Goal: Task Accomplishment & Management: Complete application form

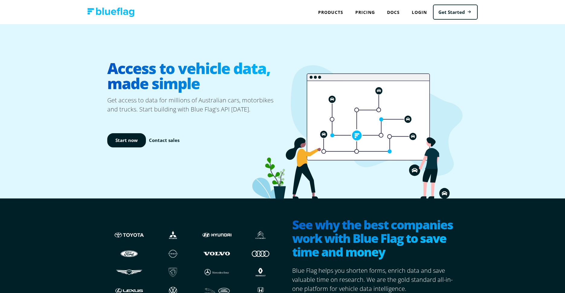
click at [135, 120] on div "Start now Contact sales" at bounding box center [194, 140] width 175 height 53
click at [133, 133] on link "Start now" at bounding box center [126, 140] width 39 height 14
click at [368, 12] on link "Pricing" at bounding box center [365, 12] width 32 height 12
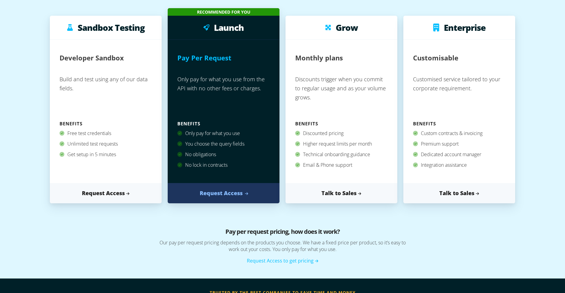
scroll to position [80, 0]
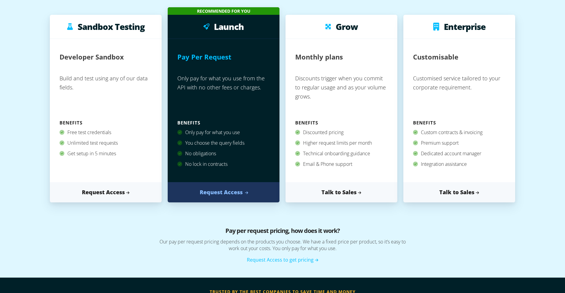
click at [228, 193] on link "Request Access" at bounding box center [224, 192] width 112 height 20
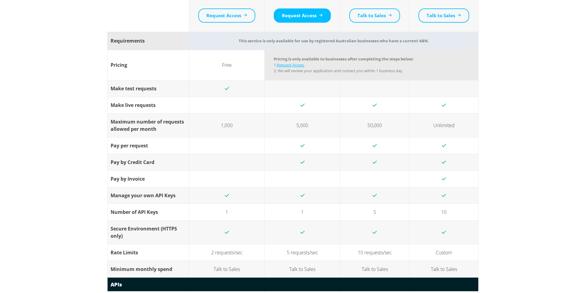
scroll to position [534, 0]
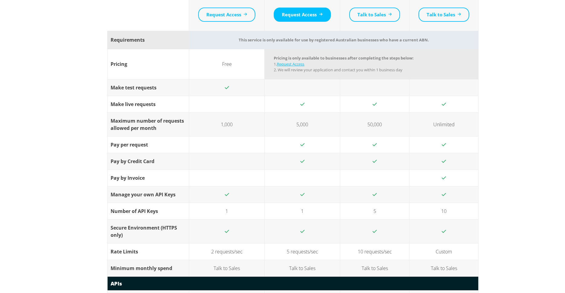
click at [322, 76] on td "Pricing is only available to businesses after completing the steps below: 1. Re…" at bounding box center [372, 64] width 214 height 30
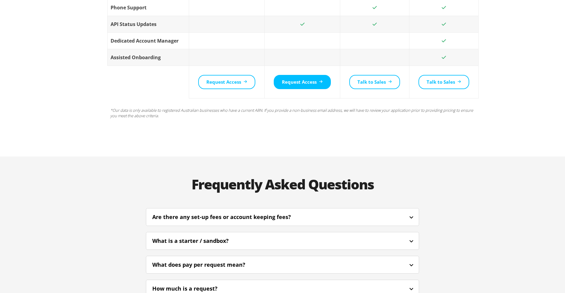
scroll to position [1260, 0]
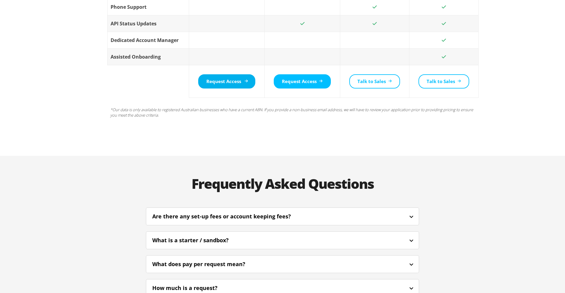
click at [225, 74] on link "Request Access" at bounding box center [226, 81] width 57 height 14
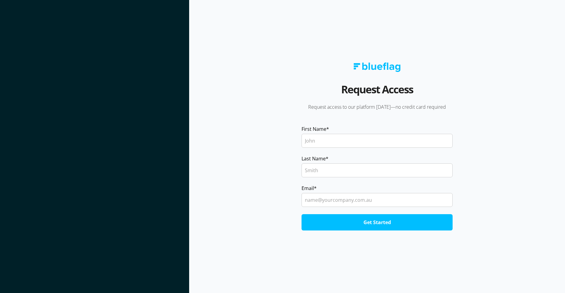
click at [350, 146] on input "First Name *" at bounding box center [376, 141] width 151 height 14
type input "Noor"
type input "Maraseh"
click at [267, 101] on section "Request Access Request access to our platform [DATE]—no credit card required Fi…" at bounding box center [377, 146] width 376 height 293
click at [342, 203] on input "Email *" at bounding box center [376, 200] width 151 height 14
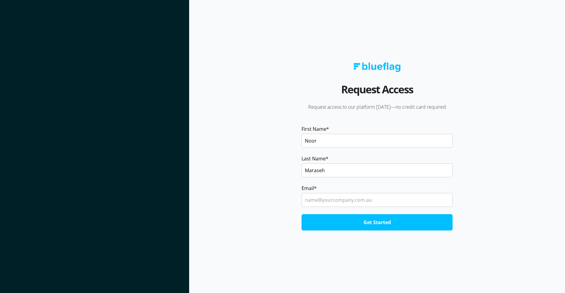
click at [339, 200] on input "Email *" at bounding box center [376, 200] width 151 height 14
paste input "[EMAIL_ADDRESS][DOMAIN_NAME]"
type input "[EMAIL_ADDRESS][DOMAIN_NAME]"
click at [534, 172] on section "Request Access Request access to our platform [DATE]—no credit card required Fi…" at bounding box center [377, 146] width 376 height 293
click at [388, 219] on input "Get Started" at bounding box center [376, 222] width 151 height 16
